Goal: Task Accomplishment & Management: Use online tool/utility

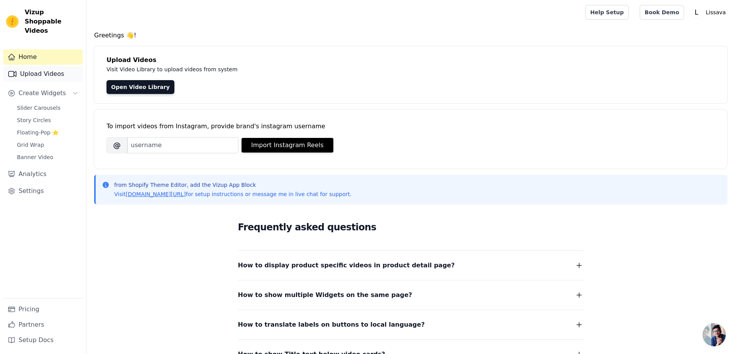
click at [56, 70] on link "Upload Videos" at bounding box center [43, 73] width 80 height 15
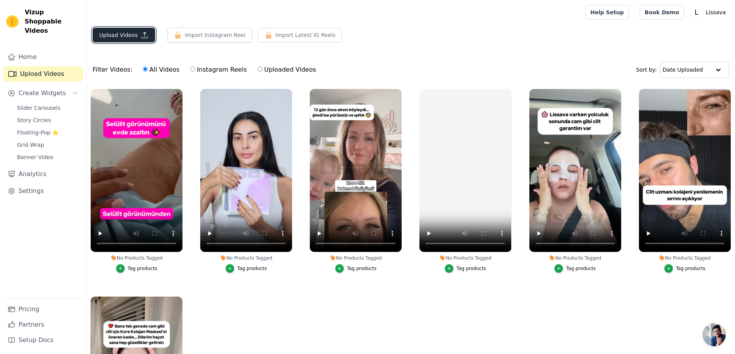
click at [141, 37] on icon "button" at bounding box center [145, 35] width 8 height 8
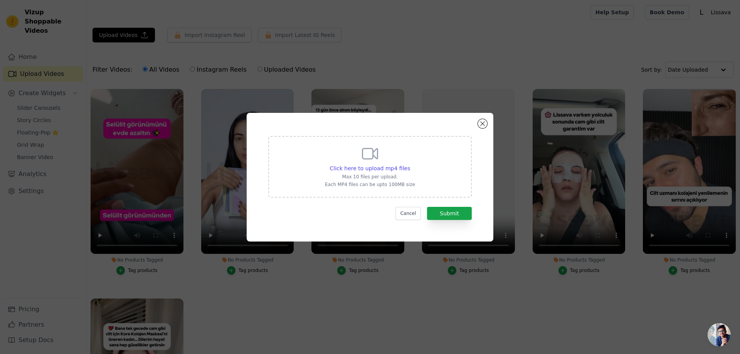
click at [396, 164] on div "Click here to upload mp4 files Max 10 files per upload. Each MP4 files can be u…" at bounding box center [370, 166] width 90 height 43
click at [410, 164] on input "Click here to upload mp4 files Max 10 files per upload. Each MP4 files can be u…" at bounding box center [410, 164] width 0 height 0
type input "C:\fakepath\ee1.mp4"
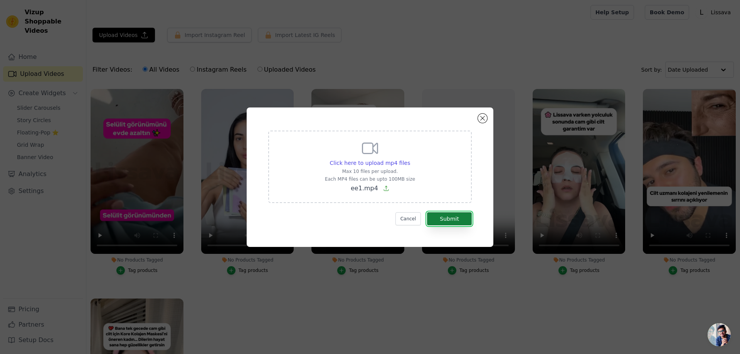
click at [458, 212] on button "Submit" at bounding box center [449, 218] width 45 height 13
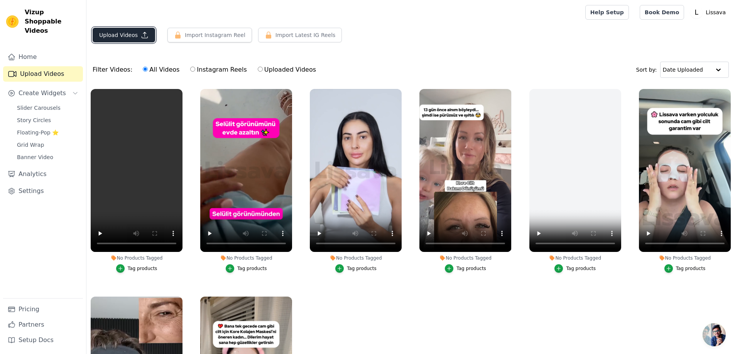
click at [123, 37] on button "Upload Videos" at bounding box center [124, 35] width 62 height 15
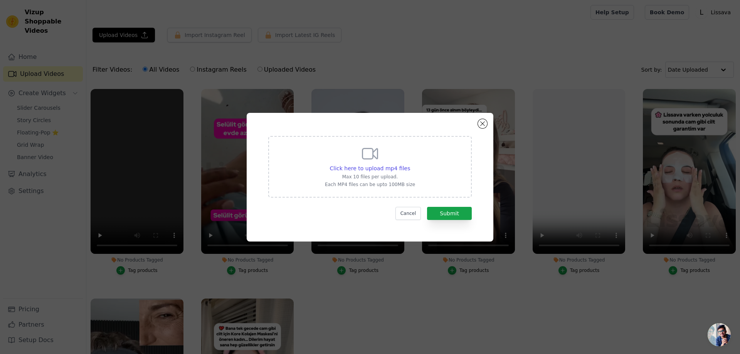
click at [336, 160] on div "Click here to upload mp4 files Max 10 files per upload. Each MP4 files can be u…" at bounding box center [370, 166] width 90 height 43
click at [410, 164] on input "Click here to upload mp4 files Max 10 files per upload. Each MP4 files can be u…" at bounding box center [410, 164] width 0 height 0
type input "C:\fakepath\ee22.mp4"
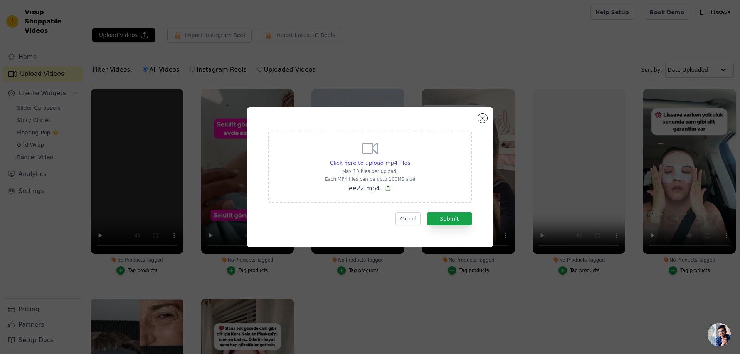
click at [462, 211] on form "Click here to upload mp4 files Max 10 files per upload. Each MP4 files can be u…" at bounding box center [370, 178] width 204 height 95
click at [465, 221] on button "Submit" at bounding box center [449, 218] width 45 height 13
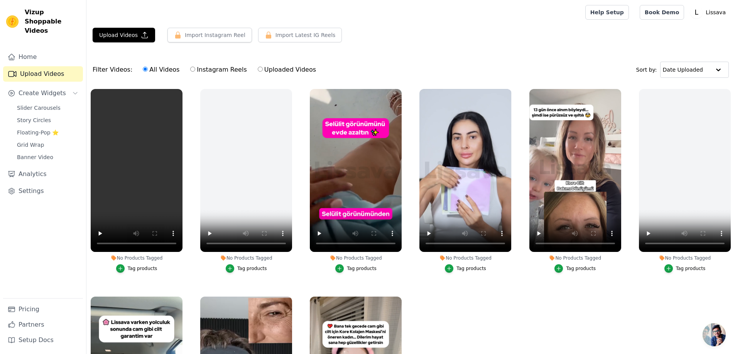
click at [122, 43] on div "Upload Videos Import Instagram Reel Set Instagram Username Import Latest IG Ree…" at bounding box center [410, 38] width 648 height 21
click at [127, 35] on button "Upload Videos" at bounding box center [124, 35] width 62 height 15
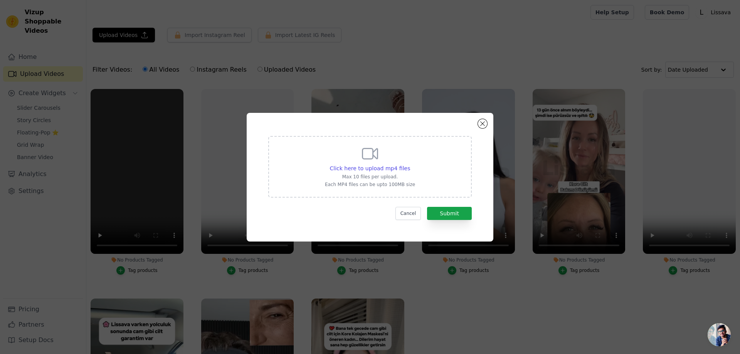
click at [387, 156] on div "Click here to upload mp4 files Max 10 files per upload. Each MP4 files can be u…" at bounding box center [370, 166] width 90 height 43
click at [410, 164] on input "Click here to upload mp4 files Max 10 files per upload. Each MP4 files can be u…" at bounding box center [410, 164] width 0 height 0
type input "C:\fakepath\ee33.mp4"
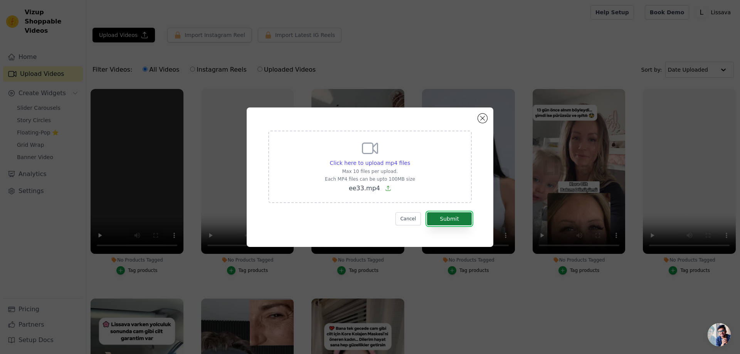
click at [465, 219] on button "Submit" at bounding box center [449, 218] width 45 height 13
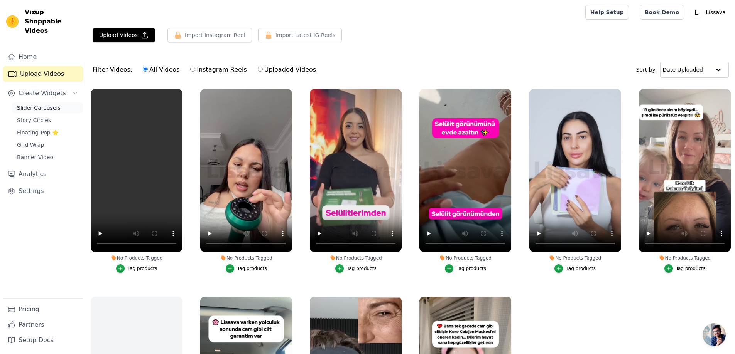
click at [48, 104] on span "Slider Carousels" at bounding box center [39, 108] width 44 height 8
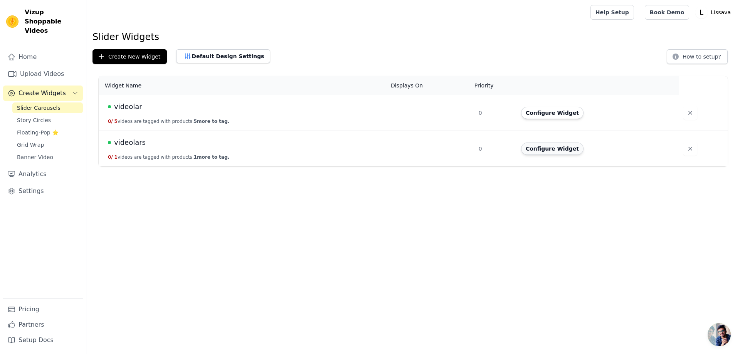
click at [541, 155] on td "Configure Widget" at bounding box center [598, 149] width 162 height 36
click at [543, 153] on button "Configure Widget" at bounding box center [552, 149] width 62 height 12
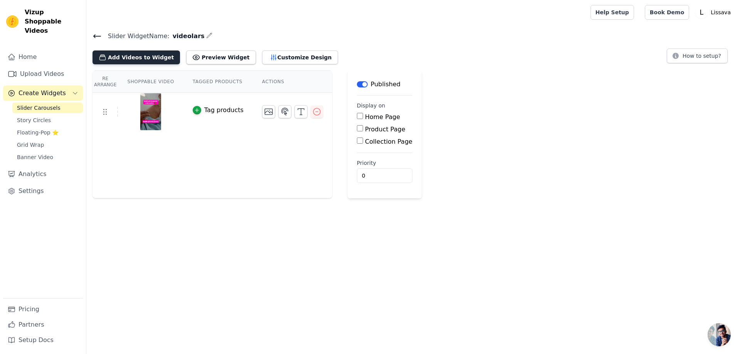
click at [148, 51] on button "Add Videos to Widget" at bounding box center [137, 58] width 88 height 14
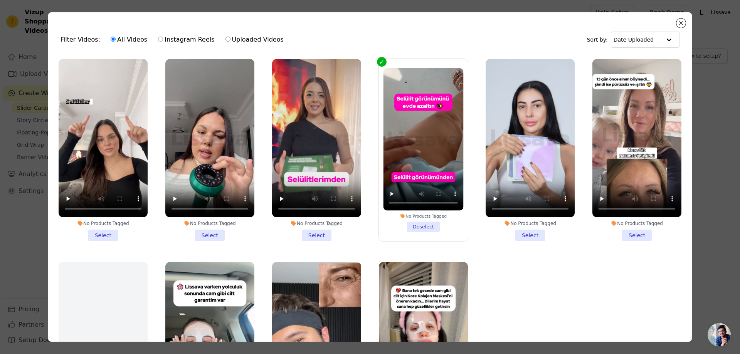
click at [308, 231] on li "No Products Tagged Select" at bounding box center [316, 150] width 89 height 182
click at [0, 0] on input "No Products Tagged Select" at bounding box center [0, 0] width 0 height 0
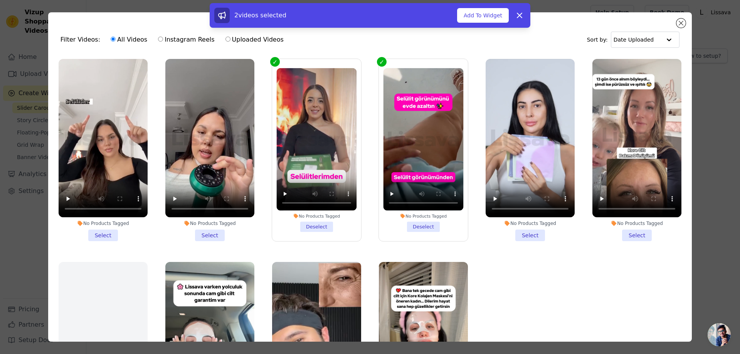
click at [199, 232] on li "No Products Tagged Select" at bounding box center [209, 150] width 89 height 182
click at [0, 0] on input "No Products Tagged Select" at bounding box center [0, 0] width 0 height 0
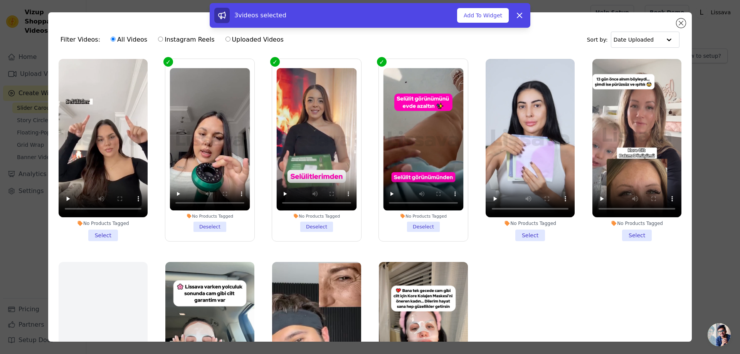
click at [102, 231] on li "No Products Tagged Select" at bounding box center [103, 150] width 89 height 182
click at [0, 0] on input "No Products Tagged Select" at bounding box center [0, 0] width 0 height 0
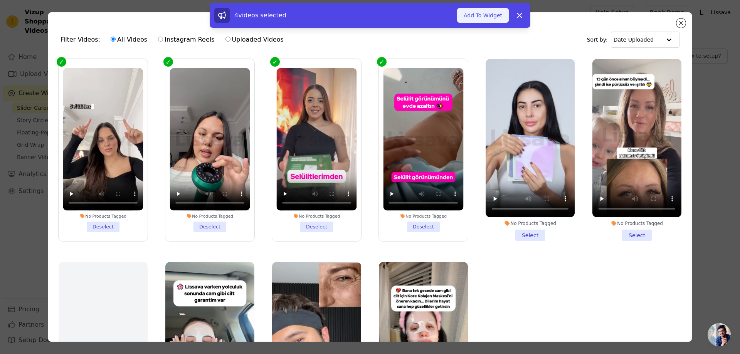
click at [483, 19] on button "Add To Widget" at bounding box center [483, 15] width 52 height 15
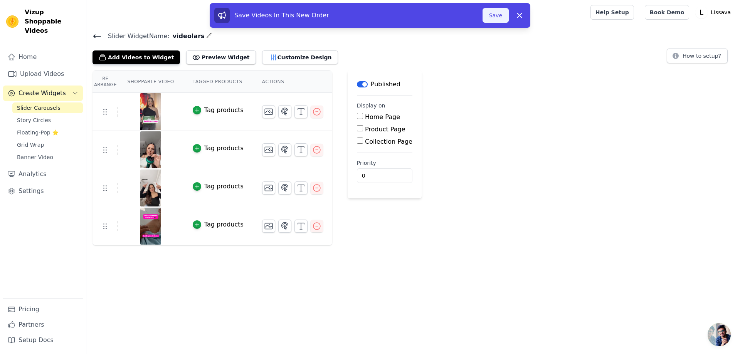
click at [502, 19] on button "Save" at bounding box center [496, 15] width 26 height 15
click at [493, 19] on button "Save" at bounding box center [496, 15] width 26 height 15
